Goal: Information Seeking & Learning: Learn about a topic

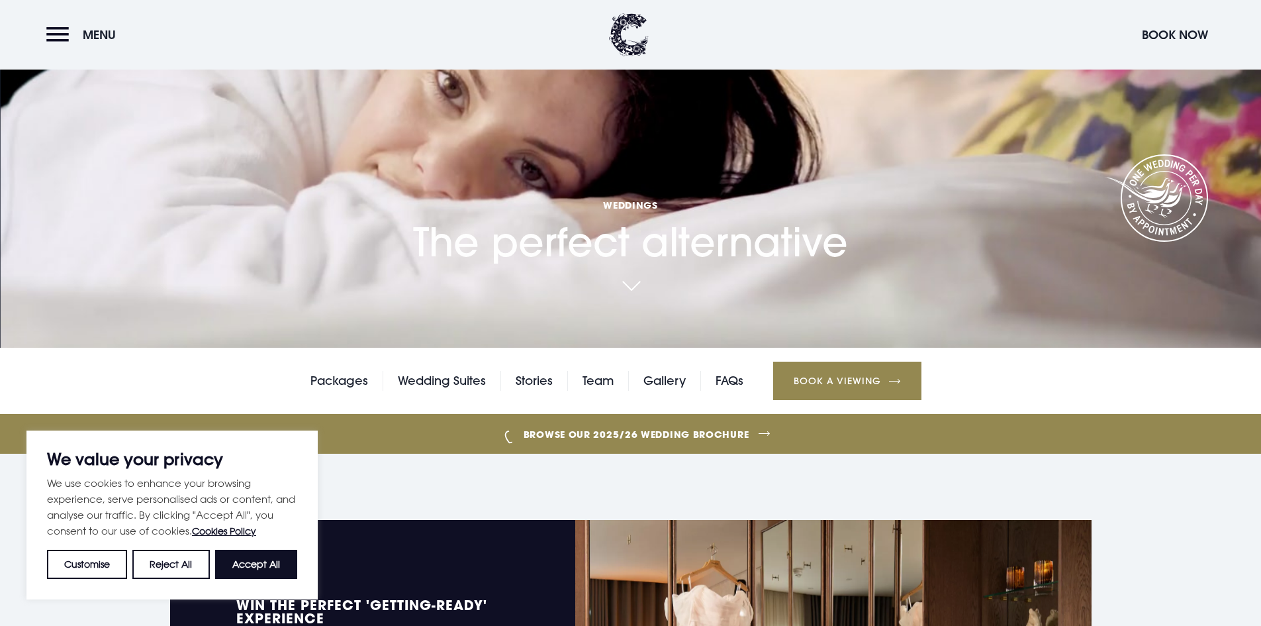
scroll to position [199, 0]
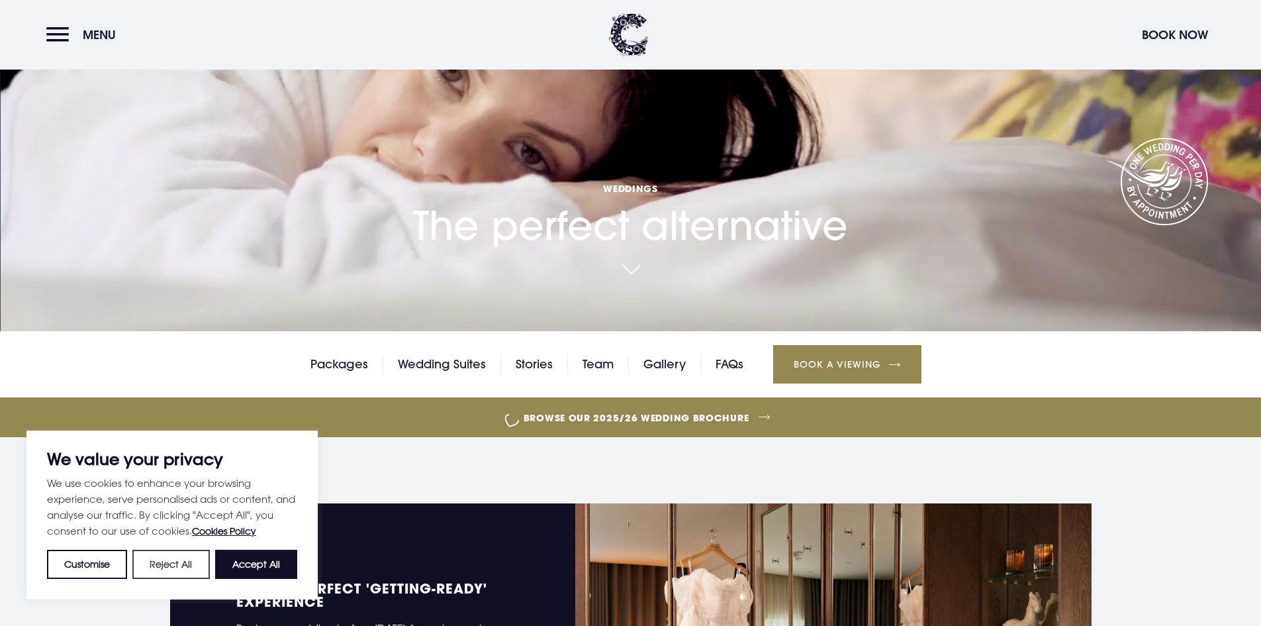
click at [189, 563] on button "Reject All" at bounding box center [170, 563] width 77 height 29
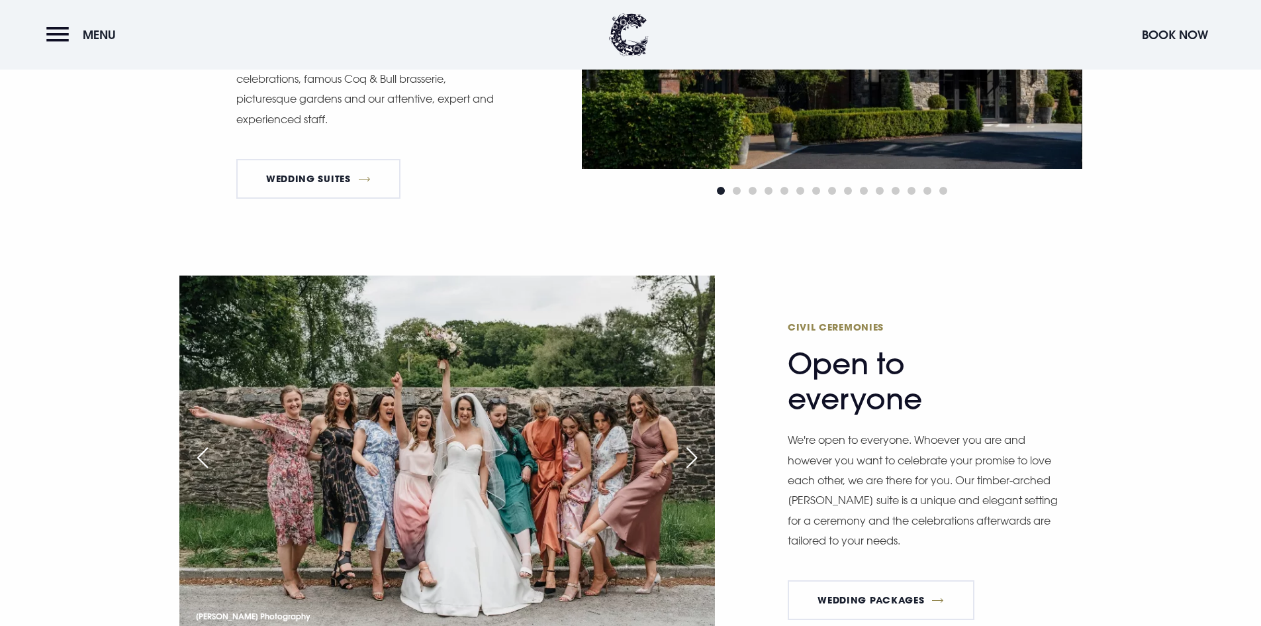
scroll to position [1390, 0]
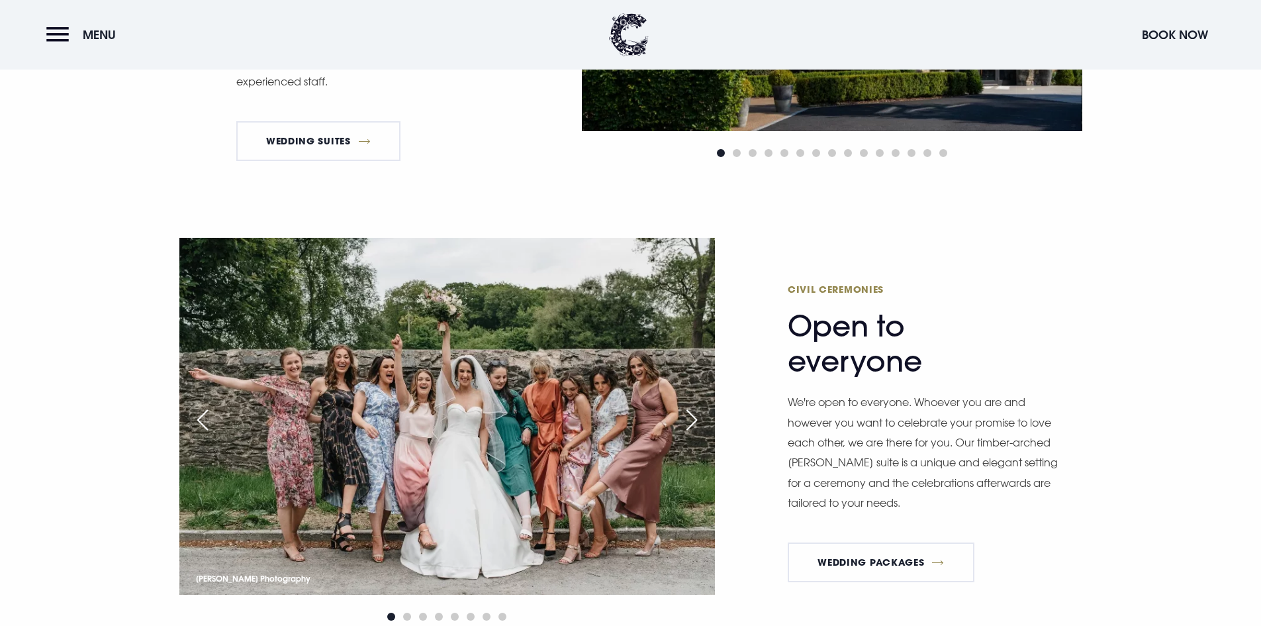
click at [688, 420] on div "Next slide" at bounding box center [691, 419] width 33 height 29
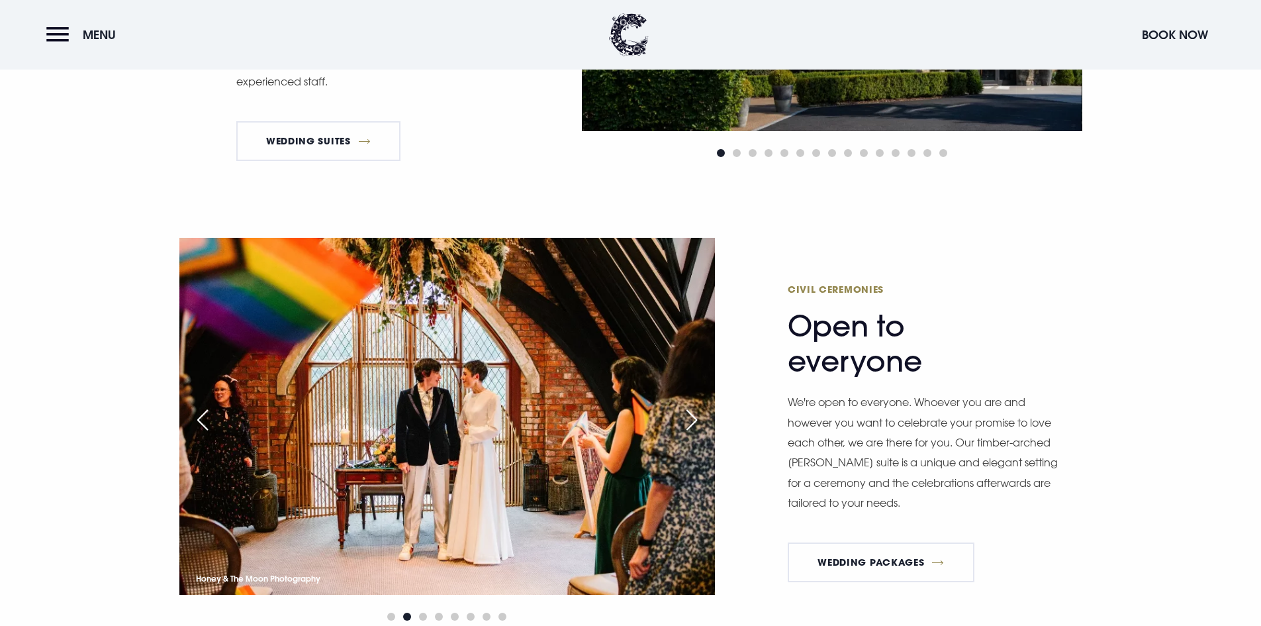
click at [688, 420] on div "Next slide" at bounding box center [691, 419] width 33 height 29
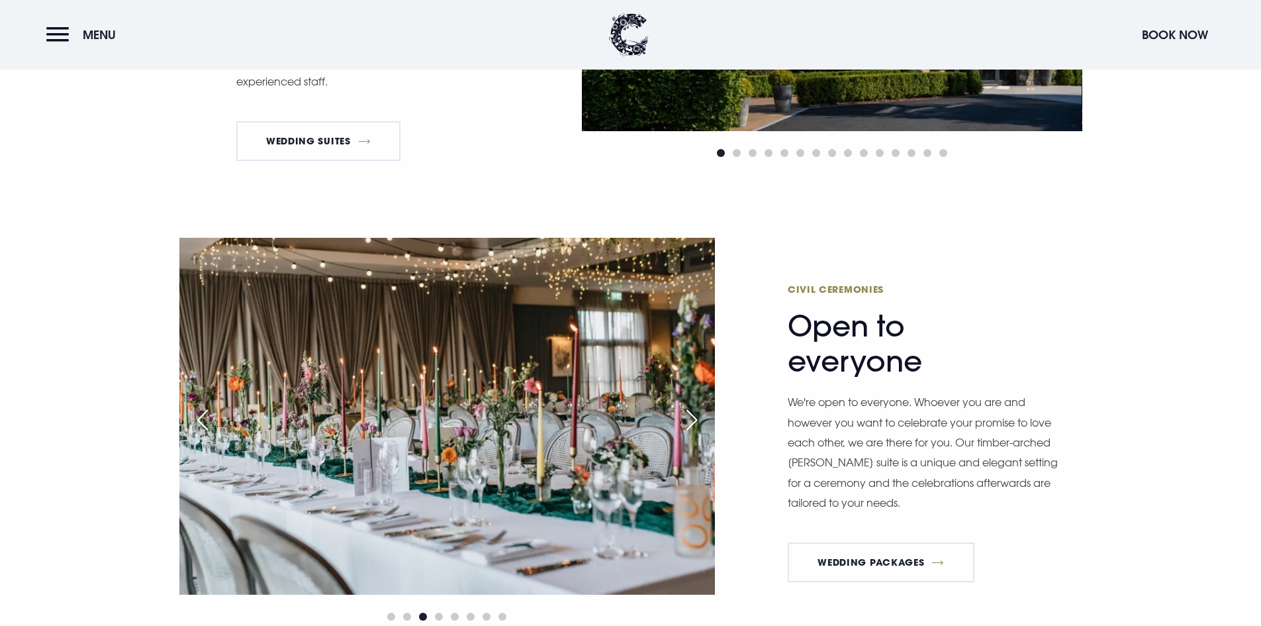
click at [685, 420] on div "Next slide" at bounding box center [691, 419] width 33 height 29
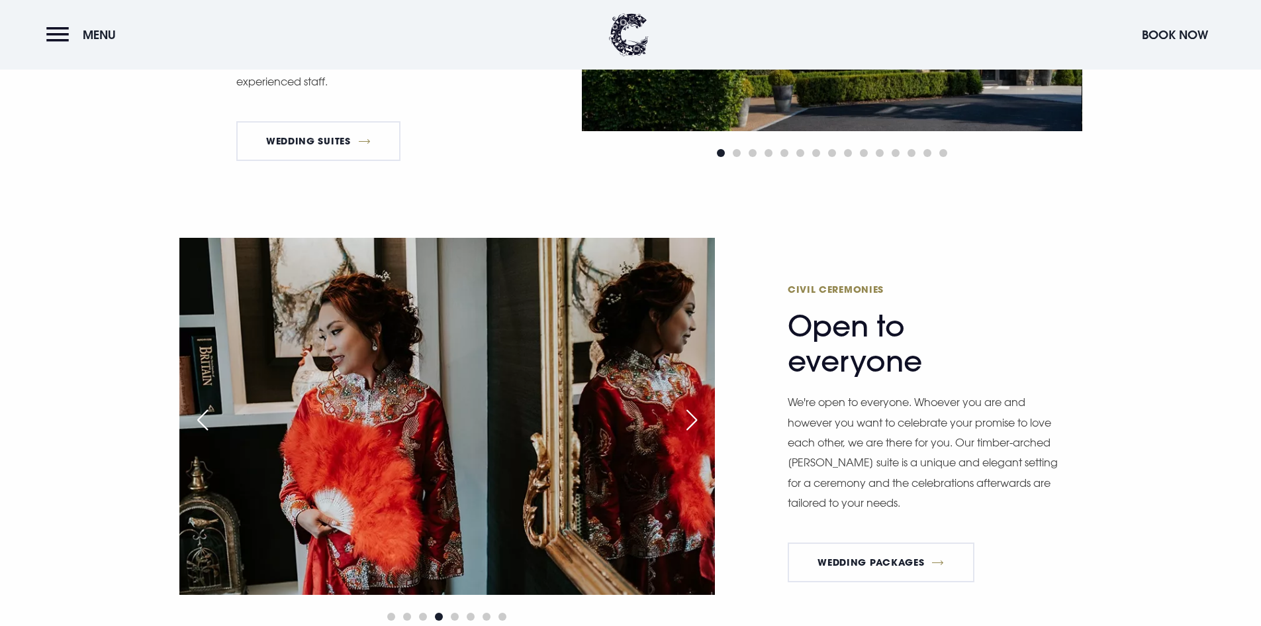
click at [685, 420] on div "Next slide" at bounding box center [691, 419] width 33 height 29
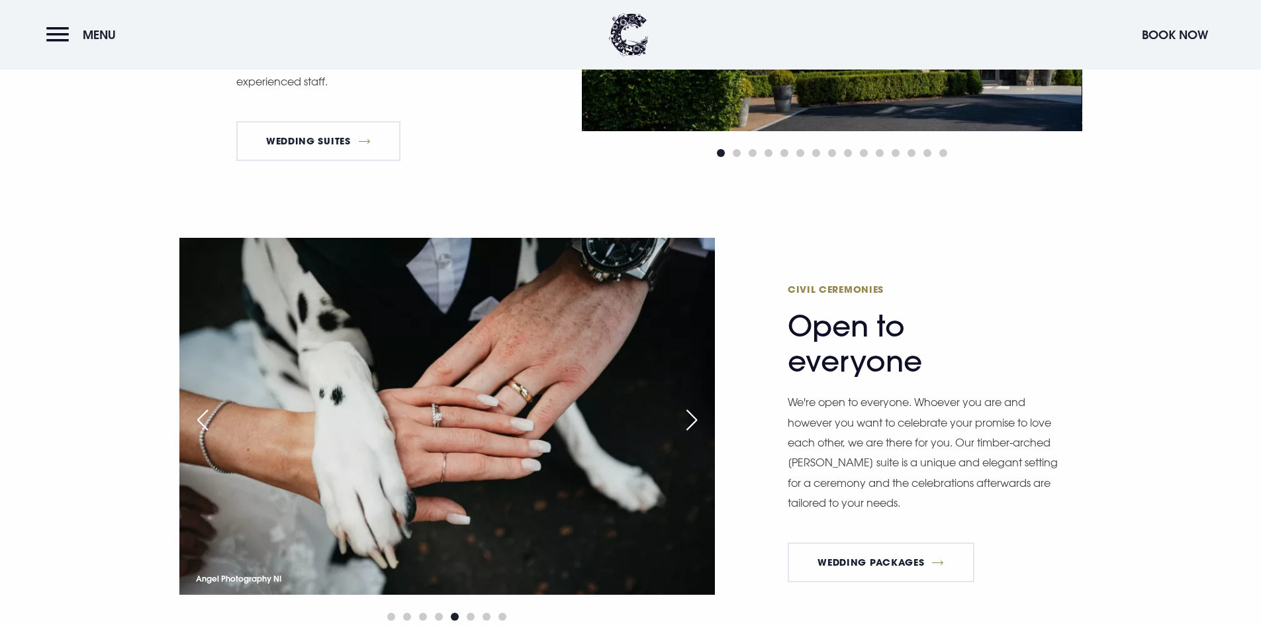
click at [687, 416] on div "Next slide" at bounding box center [691, 419] width 33 height 29
click at [696, 416] on div "Next slide" at bounding box center [691, 419] width 33 height 29
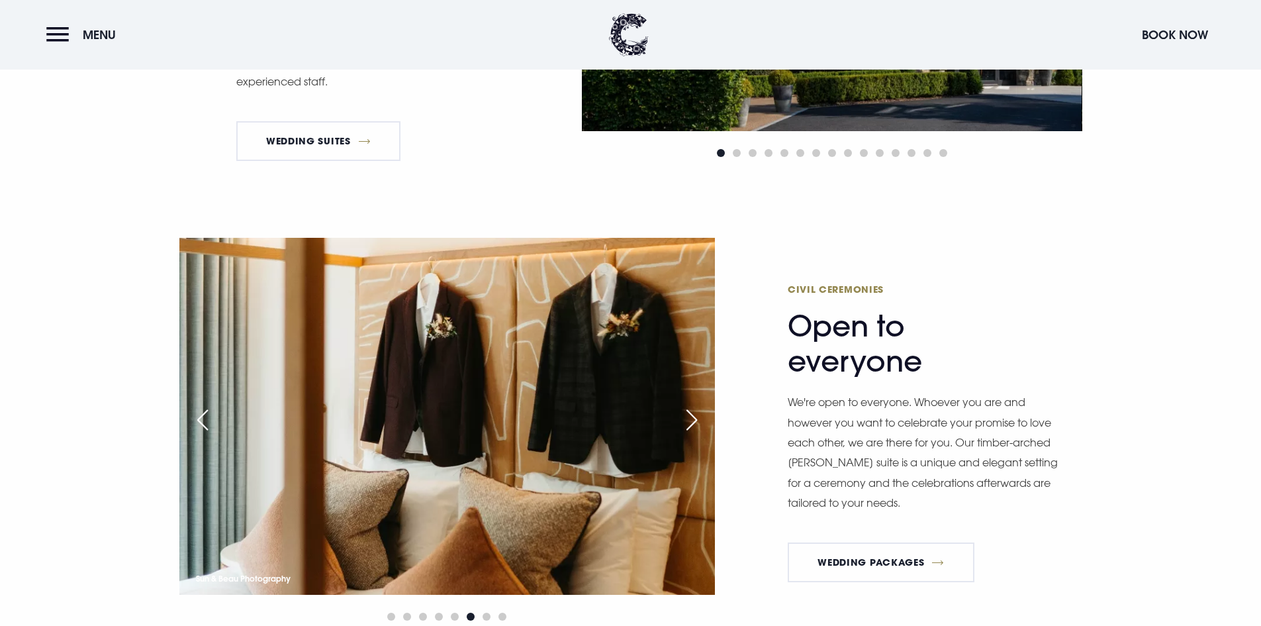
click at [695, 416] on div "Next slide" at bounding box center [691, 419] width 33 height 29
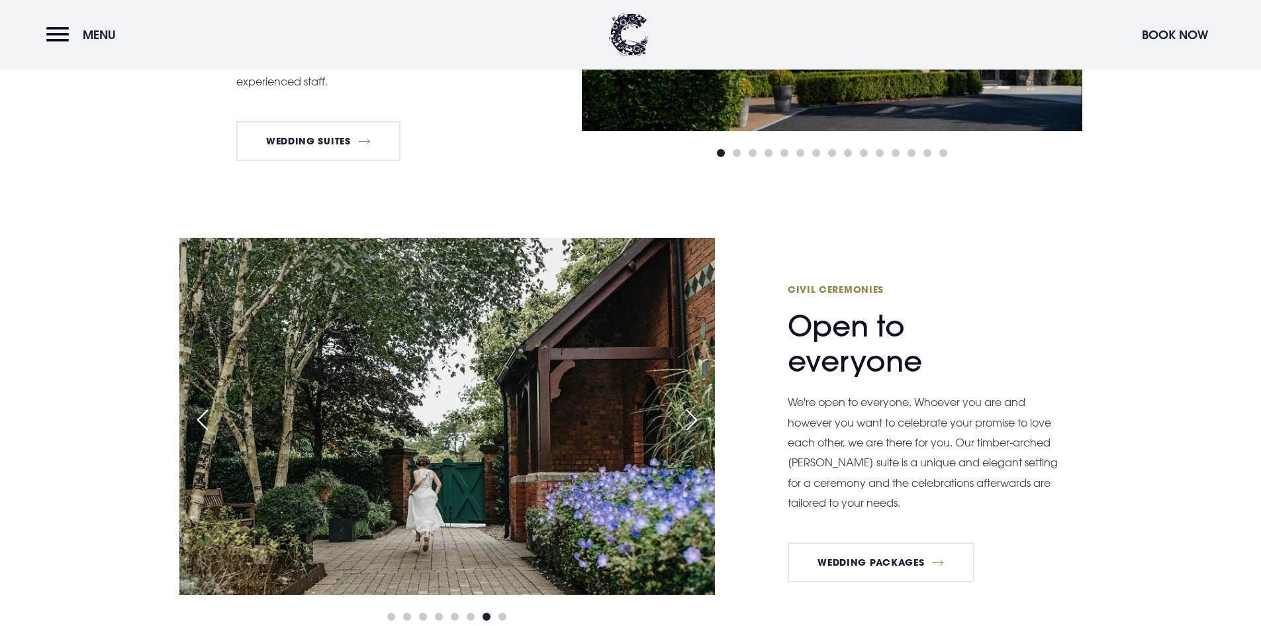
click at [695, 416] on div "Next slide" at bounding box center [691, 419] width 33 height 29
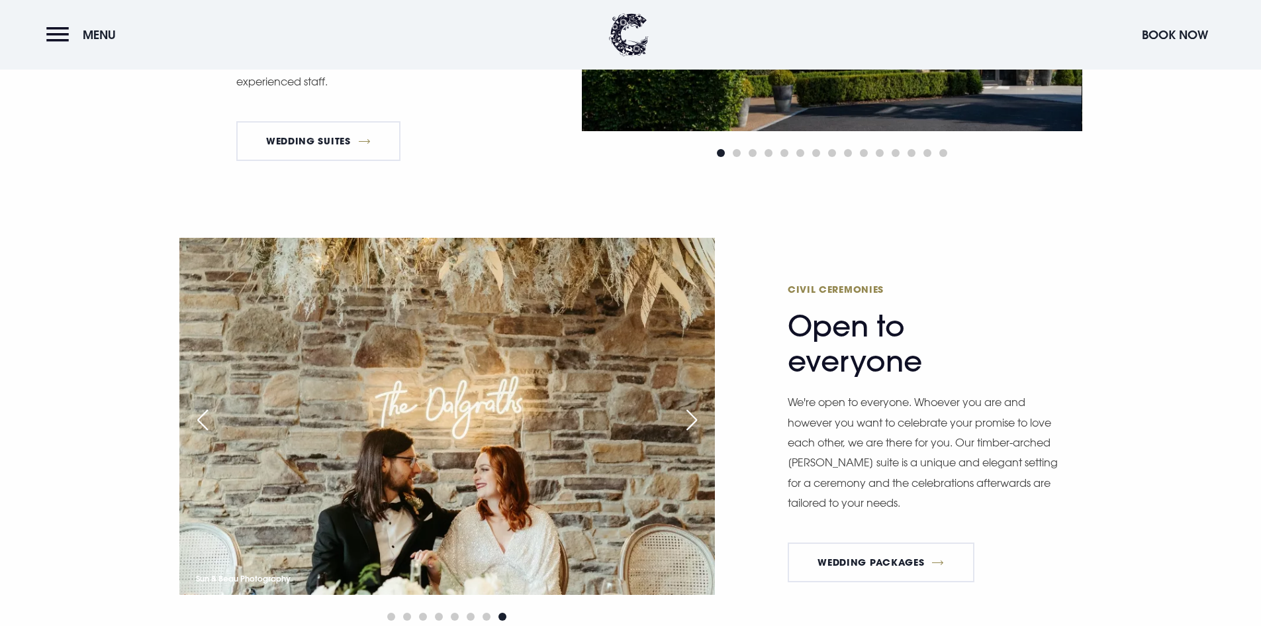
click at [693, 416] on div "Next slide" at bounding box center [691, 419] width 33 height 29
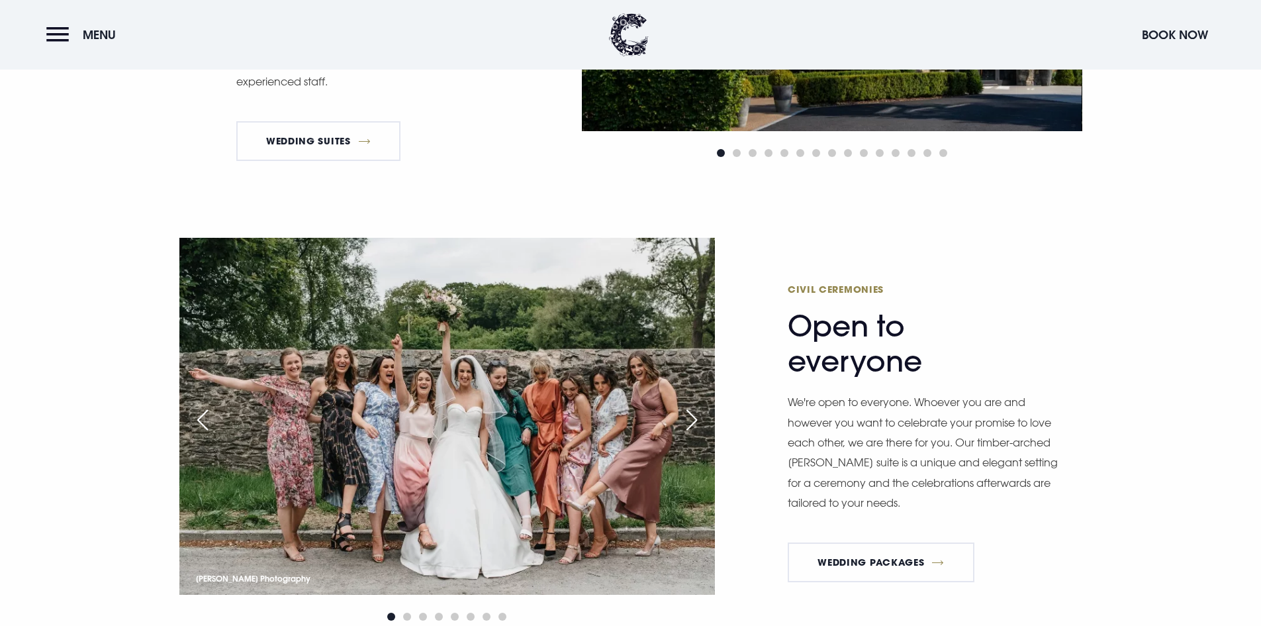
click at [692, 416] on div "Next slide" at bounding box center [691, 419] width 33 height 29
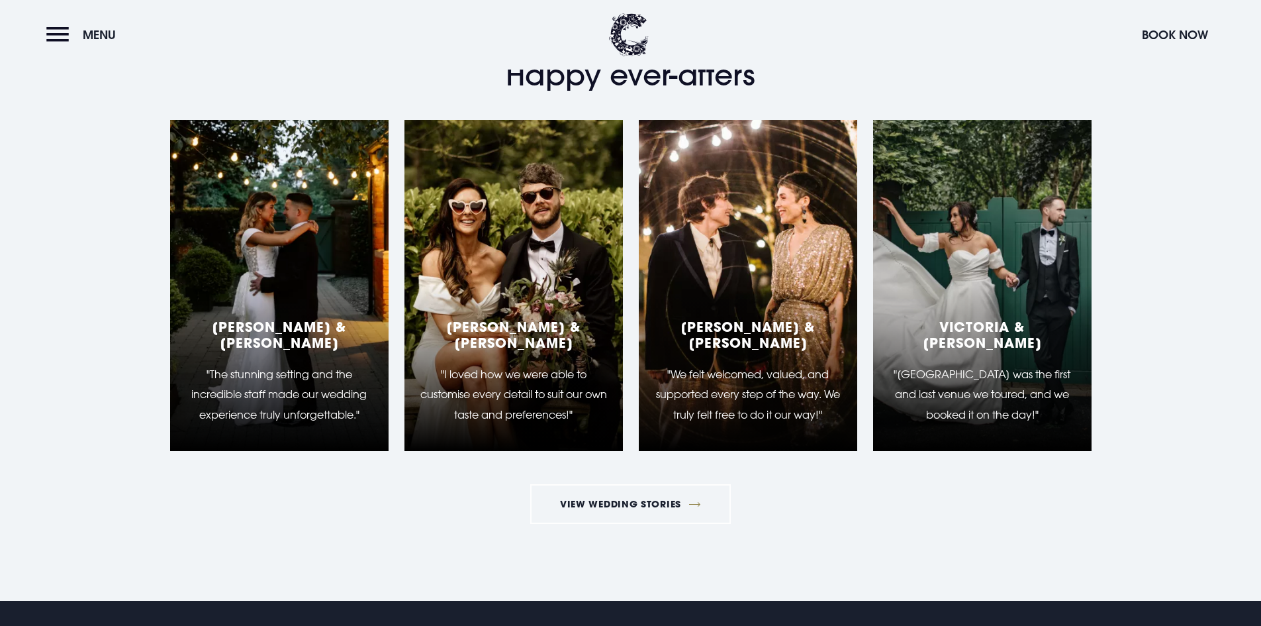
scroll to position [4104, 0]
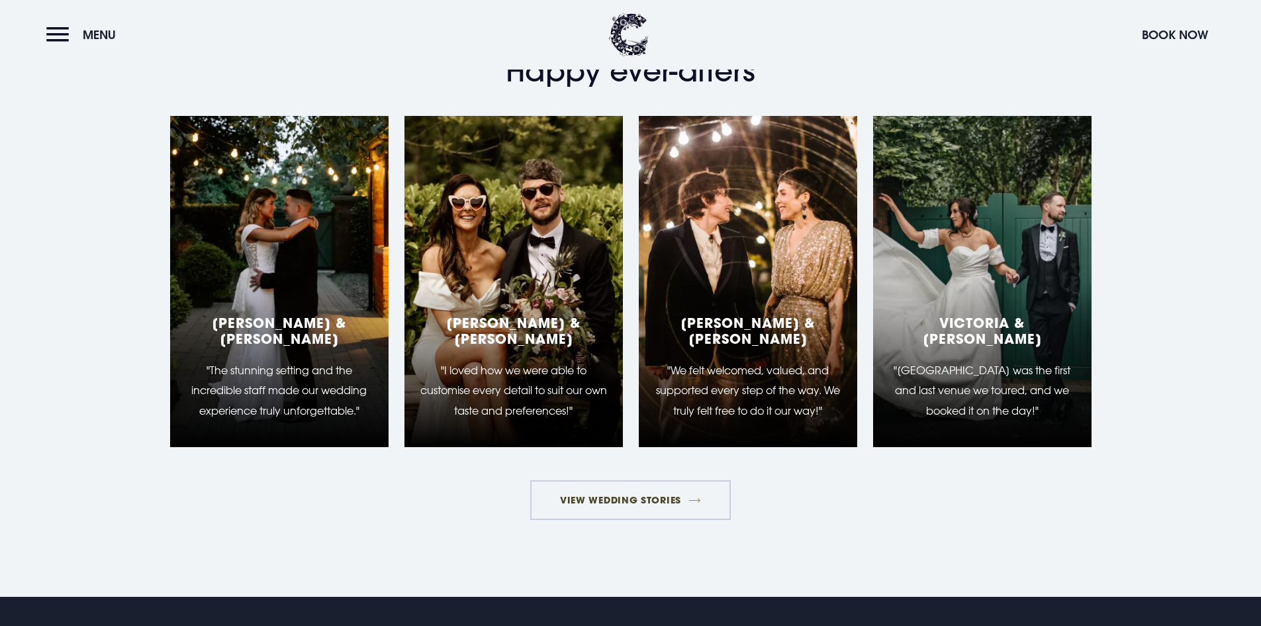
click at [659, 495] on link "View Wedding Stories" at bounding box center [630, 500] width 201 height 40
